Goal: Task Accomplishment & Management: Manage account settings

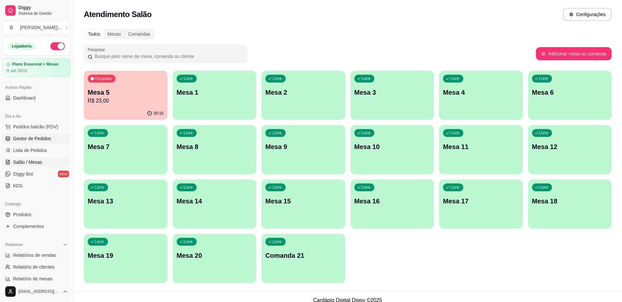
click at [44, 138] on span "Gestor de Pedidos" at bounding box center [32, 138] width 38 height 7
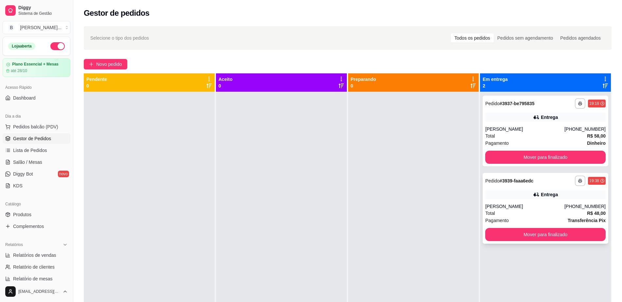
click at [521, 198] on div "Entrega" at bounding box center [546, 194] width 120 height 9
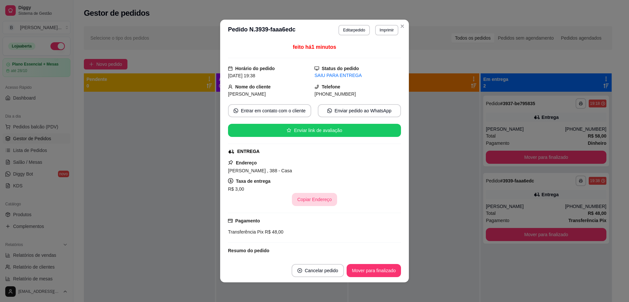
click at [312, 202] on button "Copiar Endereço" at bounding box center [314, 199] width 45 height 13
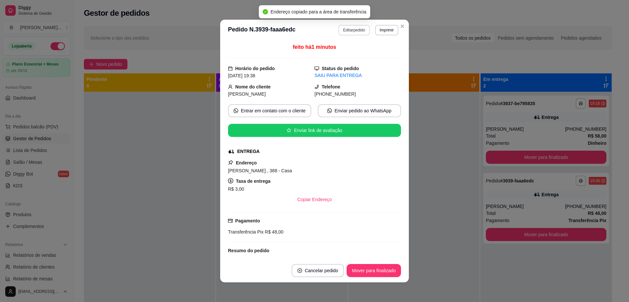
click at [353, 33] on button "Editar pedido" at bounding box center [353, 30] width 31 height 10
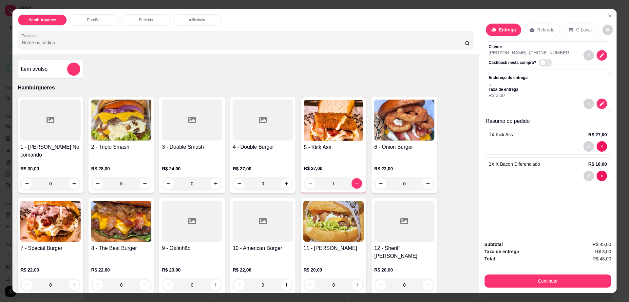
click at [545, 139] on div "1 x Kick Ass R$ 27,00" at bounding box center [548, 141] width 124 height 27
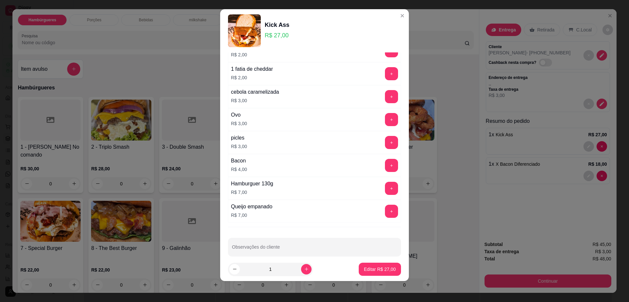
scroll to position [61, 0]
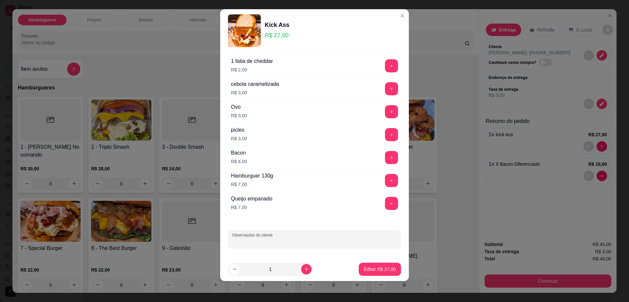
click at [273, 241] on input "Observações do cliente" at bounding box center [314, 241] width 165 height 7
type input "sem salada"
click at [378, 267] on p "Editar R$ 27,00" at bounding box center [380, 269] width 32 height 7
type input "0"
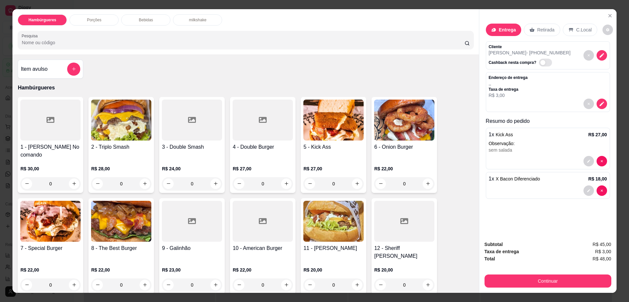
click at [496, 181] on span "X Bacon Diferenciado" at bounding box center [517, 178] width 44 height 5
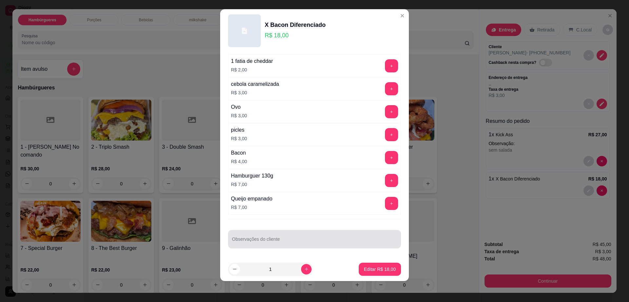
click at [293, 236] on div at bounding box center [314, 238] width 165 height 13
type input "sem salada"
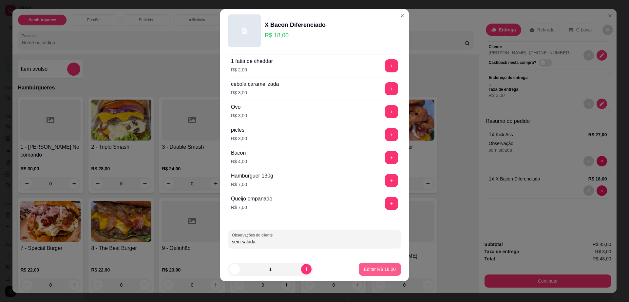
click at [366, 275] on button "Editar R$ 18,00" at bounding box center [380, 269] width 42 height 13
type input "0"
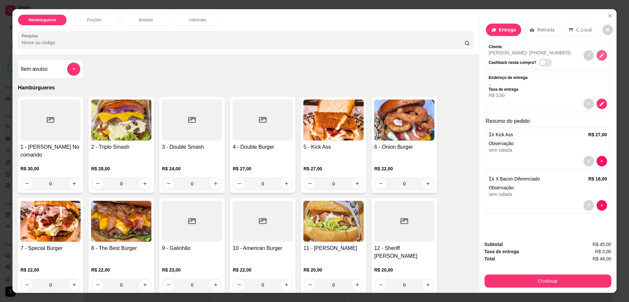
click at [599, 57] on icon "decrease-product-quantity" at bounding box center [602, 55] width 6 height 6
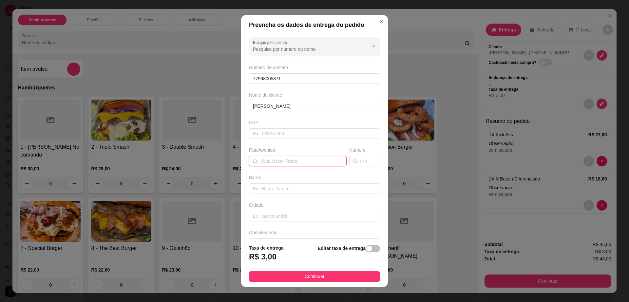
click at [289, 162] on input "text" at bounding box center [298, 161] width 98 height 10
paste input "[PERSON_NAME] , 388 - Casa"
type input "[PERSON_NAME] , 388 - Casa"
click at [316, 277] on span "Continuar" at bounding box center [315, 276] width 20 height 7
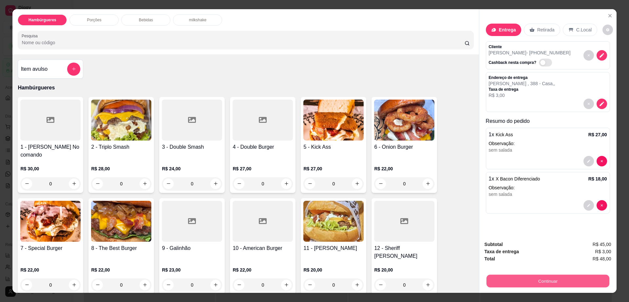
click at [508, 278] on button "Continuar" at bounding box center [547, 281] width 123 height 13
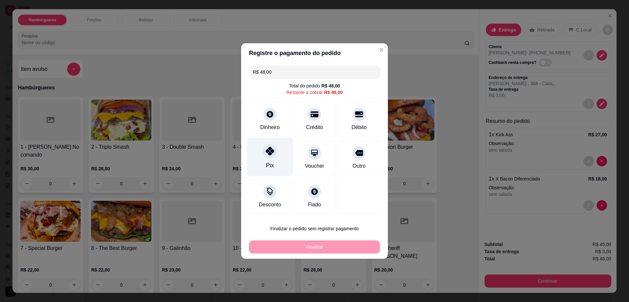
click at [268, 152] on icon at bounding box center [270, 151] width 9 height 9
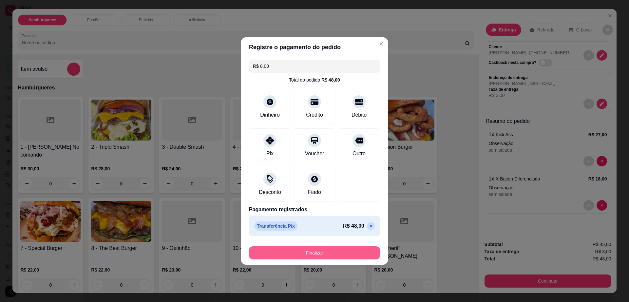
click at [321, 250] on button "Finalizar" at bounding box center [314, 252] width 131 height 13
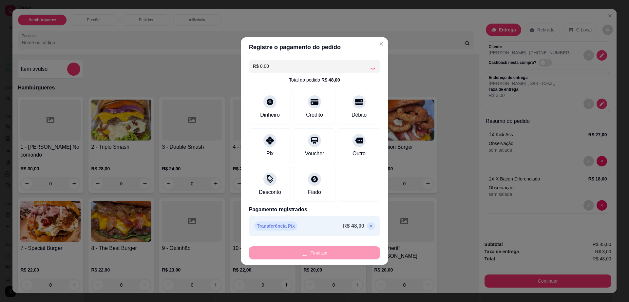
type input "-R$ 48,00"
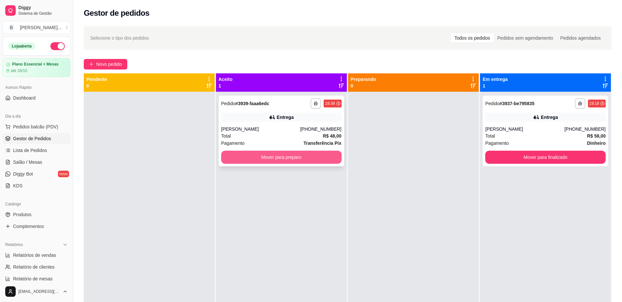
click at [275, 157] on button "Mover para preparo" at bounding box center [281, 157] width 120 height 13
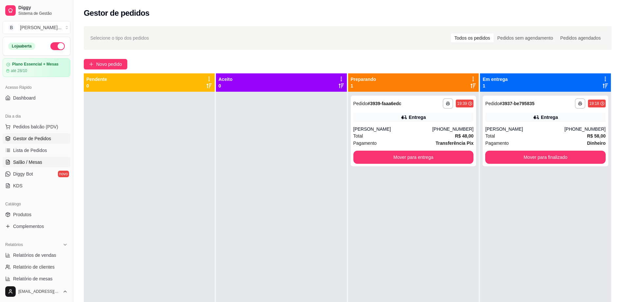
click at [26, 160] on span "Salão / Mesas" at bounding box center [27, 162] width 29 height 7
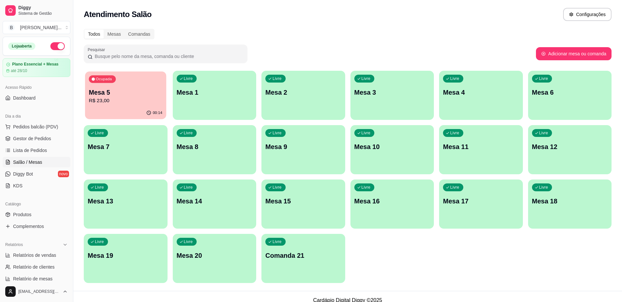
click at [129, 104] on p "R$ 23,00" at bounding box center [126, 101] width 74 height 8
click at [34, 140] on span "Gestor de Pedidos" at bounding box center [32, 138] width 38 height 7
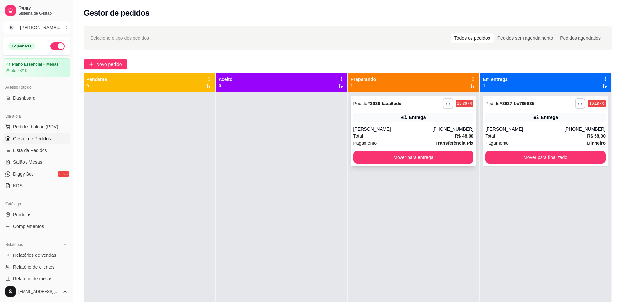
click at [391, 129] on div "[PERSON_NAME]" at bounding box center [393, 129] width 79 height 7
